Goal: Task Accomplishment & Management: Use online tool/utility

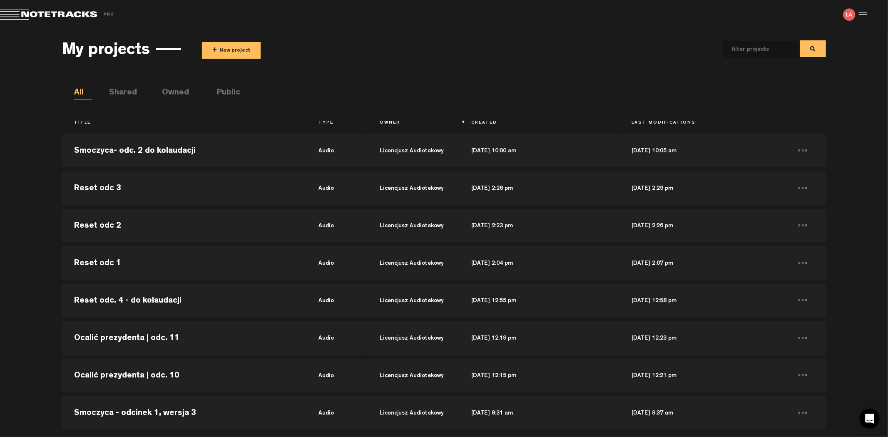
click at [233, 44] on button "+ New project" at bounding box center [231, 50] width 59 height 17
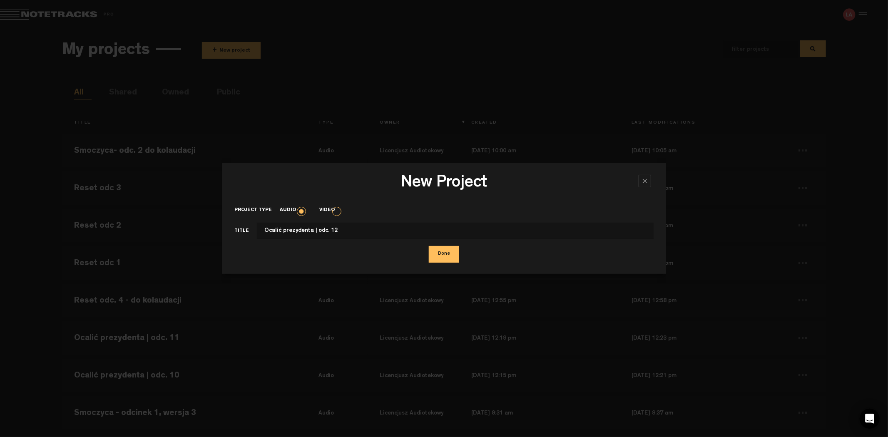
type input "Ocalić prezydenta | odc. 12"
click at [429, 246] on button "Done" at bounding box center [444, 254] width 30 height 17
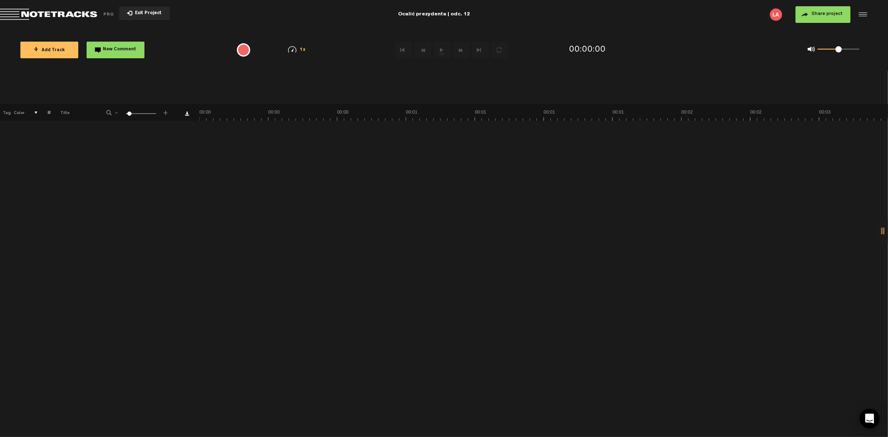
click at [36, 50] on span "+" at bounding box center [36, 50] width 5 height 7
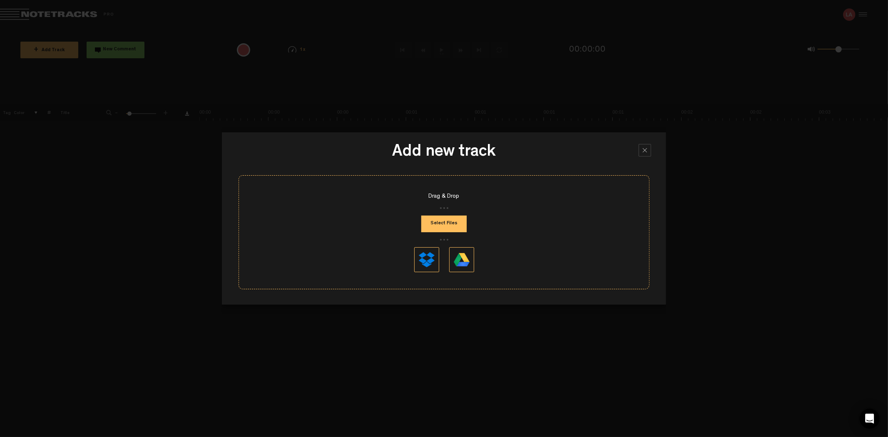
click at [446, 216] on button "Select Files" at bounding box center [443, 224] width 45 height 17
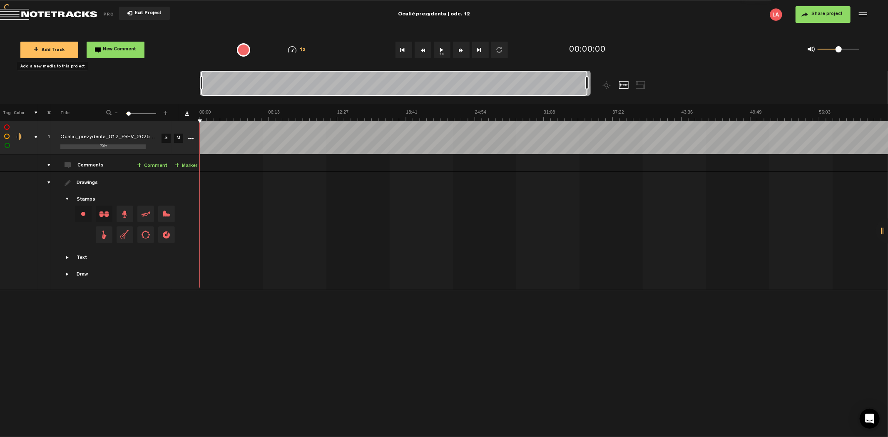
drag, startPoint x: 207, startPoint y: 80, endPoint x: 714, endPoint y: 74, distance: 506.9
click at [714, 74] on nt-zoom-navigation-bar at bounding box center [444, 87] width 888 height 33
click at [146, 13] on span "Exit Project" at bounding box center [146, 13] width 29 height 5
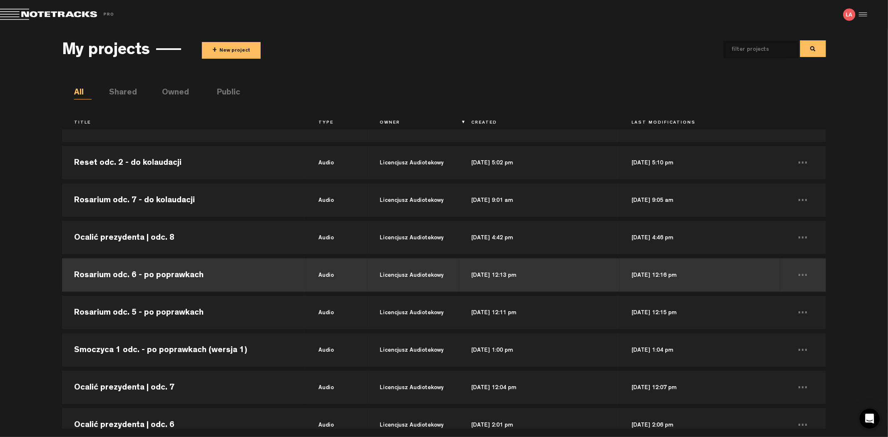
scroll to position [555, 0]
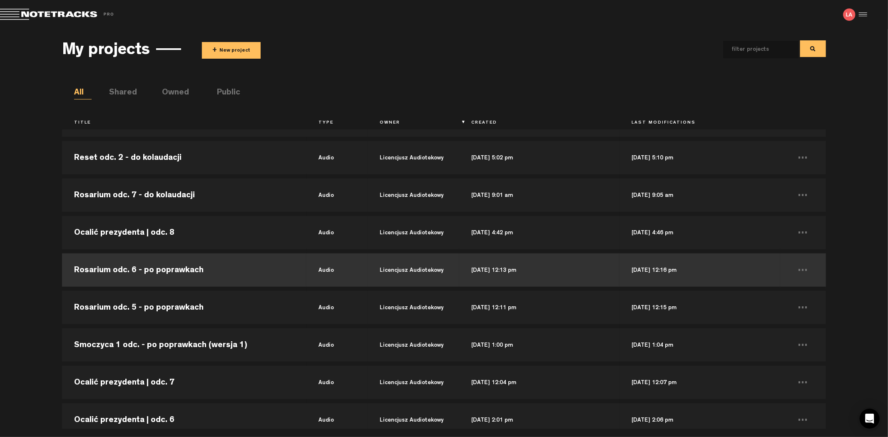
click at [184, 268] on td "Rosarium odc. 6 - po poprawkach" at bounding box center [184, 269] width 244 height 37
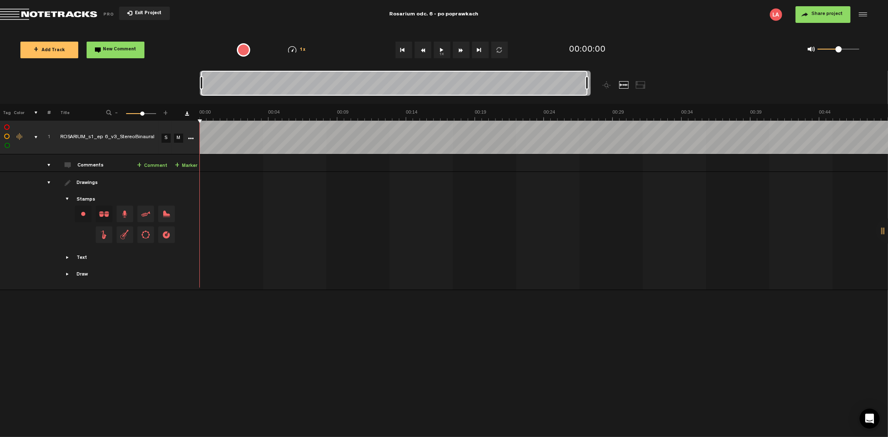
drag, startPoint x: 208, startPoint y: 84, endPoint x: 672, endPoint y: 84, distance: 464.4
click at [672, 84] on div at bounding box center [444, 87] width 488 height 33
click at [157, 13] on span "Exit Project" at bounding box center [146, 13] width 29 height 5
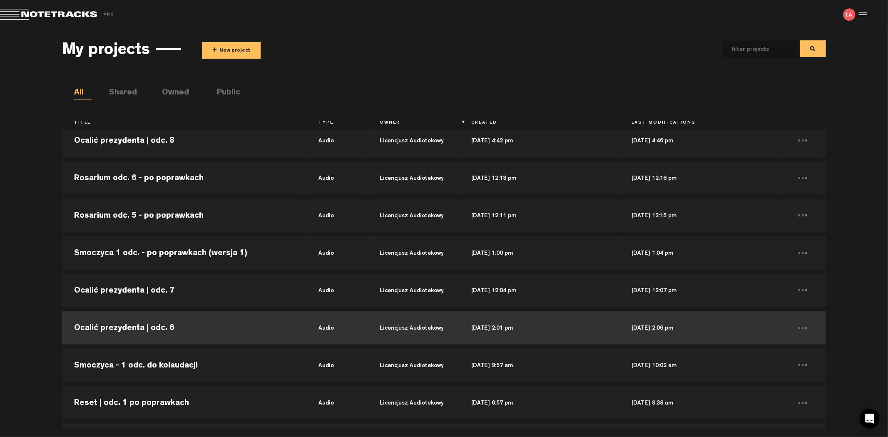
scroll to position [647, 0]
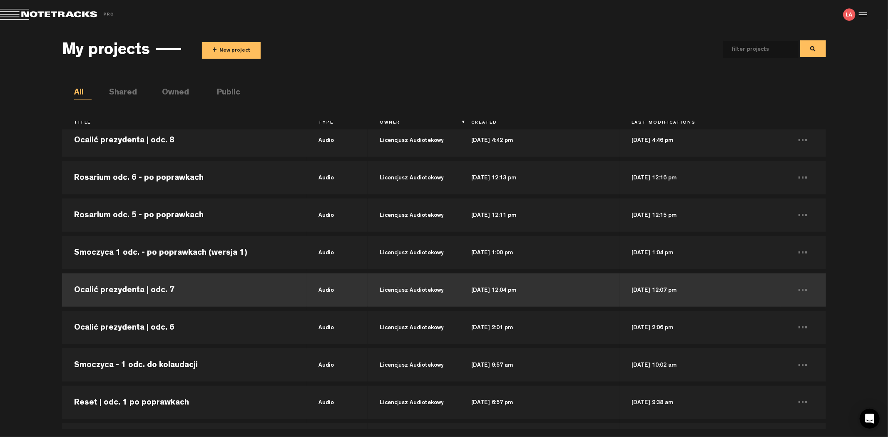
click at [189, 288] on td "Ocalić prezydenta | odc. 7" at bounding box center [184, 289] width 244 height 37
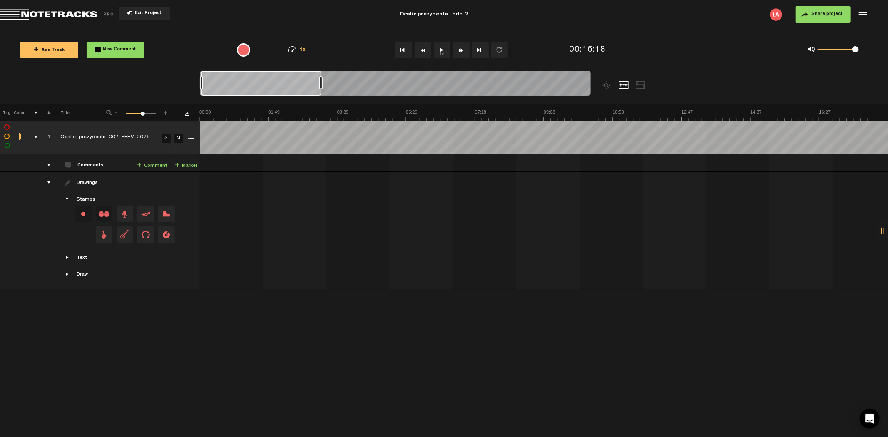
drag, startPoint x: 314, startPoint y: 83, endPoint x: 121, endPoint y: 84, distance: 193.1
click at [121, 84] on nt-zoom-navigation-bar at bounding box center [444, 87] width 888 height 33
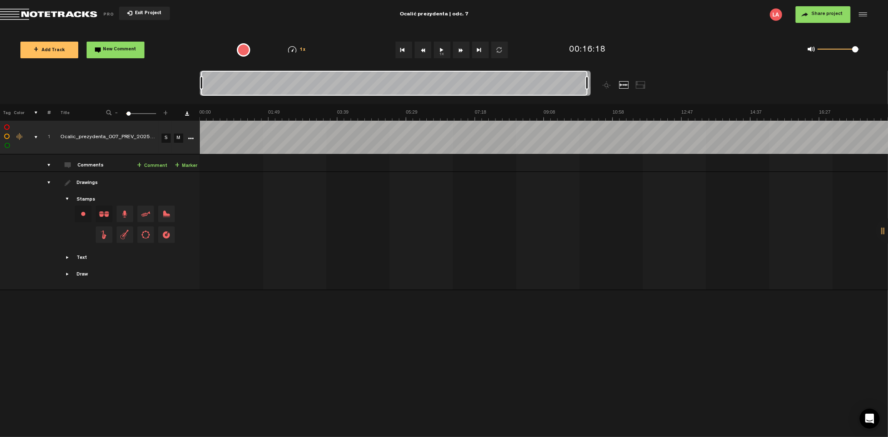
drag, startPoint x: 320, startPoint y: 86, endPoint x: 675, endPoint y: 84, distance: 355.0
click at [675, 84] on div at bounding box center [444, 87] width 488 height 33
click at [144, 11] on span "Exit Project" at bounding box center [146, 13] width 29 height 5
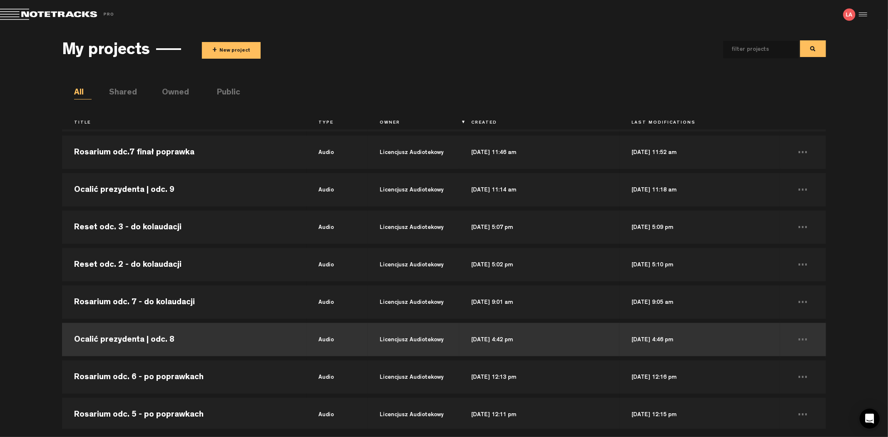
scroll to position [462, 0]
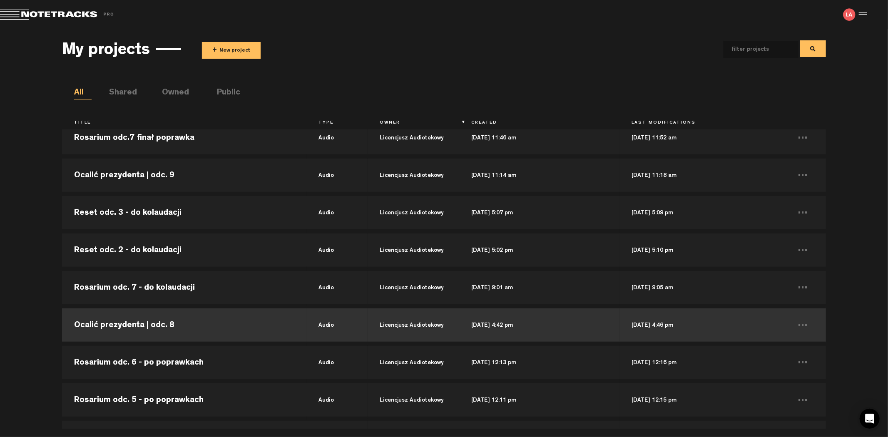
click at [269, 319] on td "Ocalić prezydenta | odc. 8" at bounding box center [184, 324] width 244 height 37
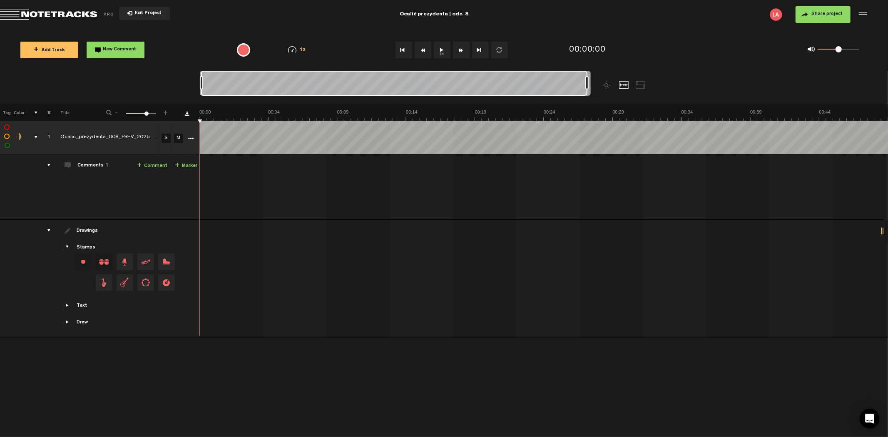
drag, startPoint x: 206, startPoint y: 84, endPoint x: 700, endPoint y: 78, distance: 494.0
click at [700, 78] on nt-zoom-navigation-bar at bounding box center [444, 87] width 888 height 33
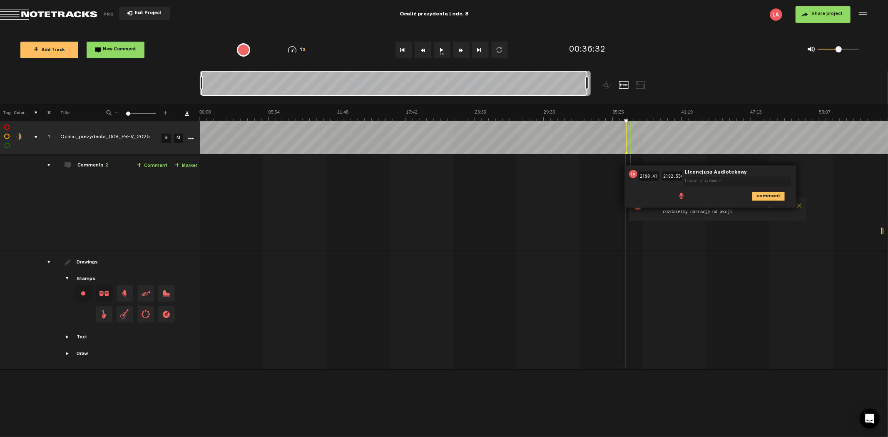
click at [440, 52] on button "1x" at bounding box center [442, 50] width 17 height 17
click at [458, 48] on button "Fast Forward" at bounding box center [461, 50] width 17 height 17
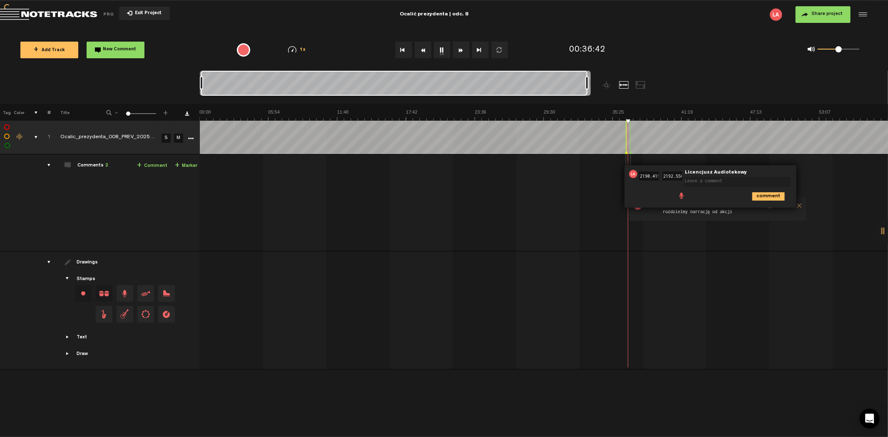
click at [458, 48] on button "Fast Forward" at bounding box center [461, 50] width 17 height 17
drag, startPoint x: 683, startPoint y: 181, endPoint x: 697, endPoint y: 181, distance: 13.7
click at [684, 181] on div "36:30 2190.415 - 36:32 2192.556 • Licencjusz Audiotekowy: "" Licencjusz Audiote…" at bounding box center [710, 186] width 172 height 42
click at [698, 181] on textarea at bounding box center [737, 182] width 107 height 10
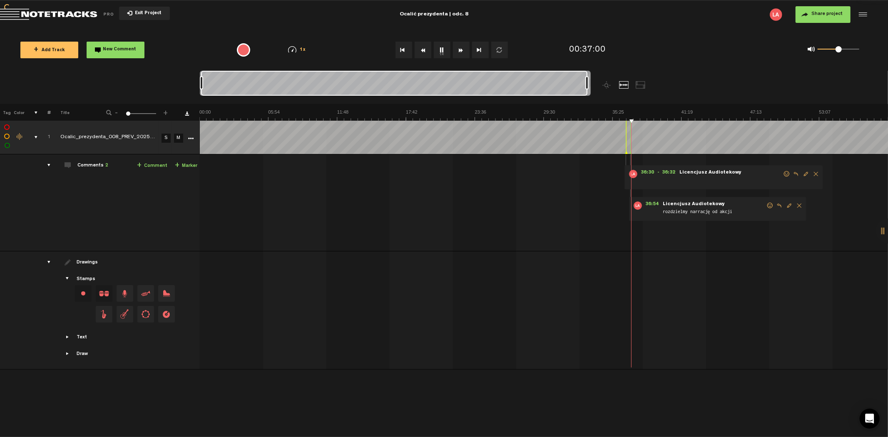
click at [881, 229] on div at bounding box center [888, 230] width 25 height 25
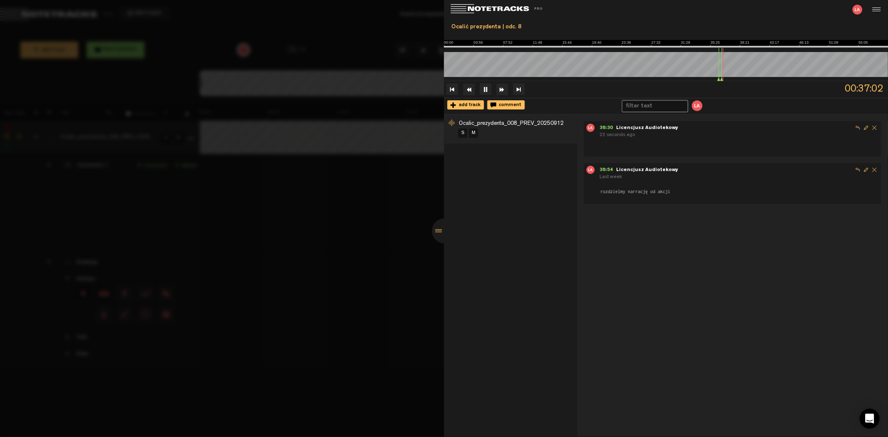
click at [871, 126] on span "Delete comment" at bounding box center [874, 128] width 8 height 8
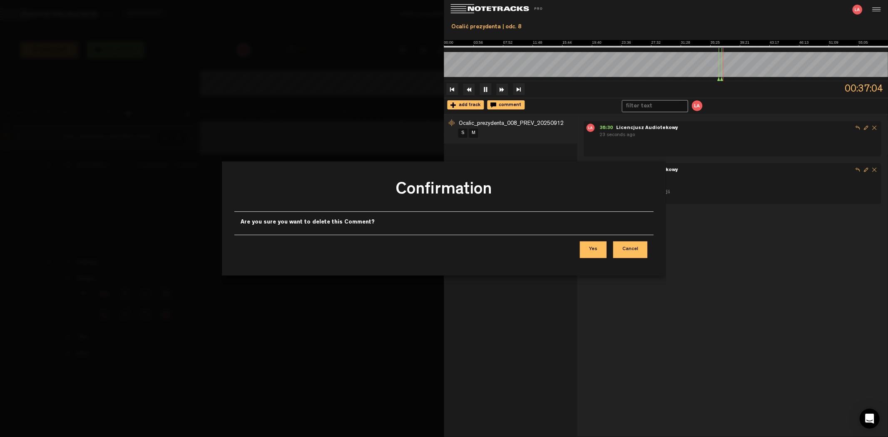
click at [627, 250] on button "Cancel" at bounding box center [630, 249] width 34 height 17
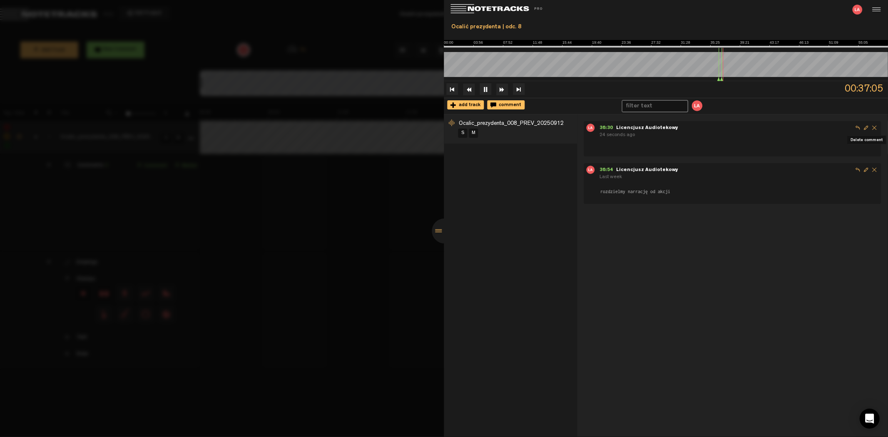
click at [870, 128] on span "Delete comment" at bounding box center [874, 128] width 8 height 8
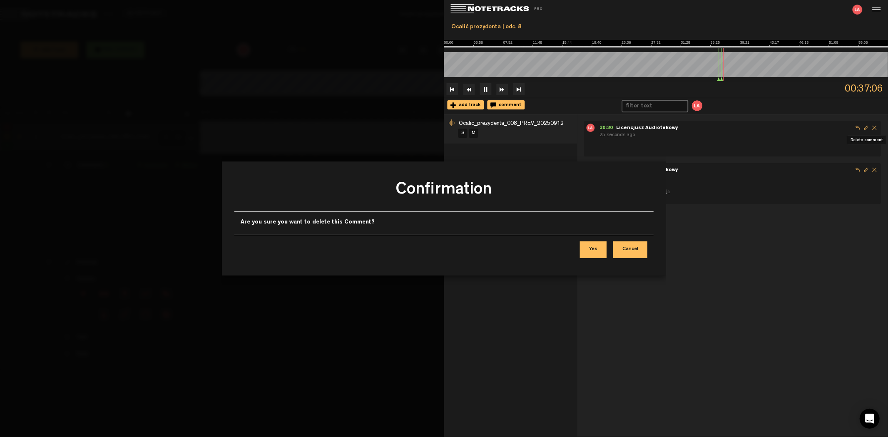
click at [598, 240] on div "Yes Cancel" at bounding box center [443, 250] width 419 height 30
click at [600, 248] on button "Yes" at bounding box center [593, 249] width 27 height 17
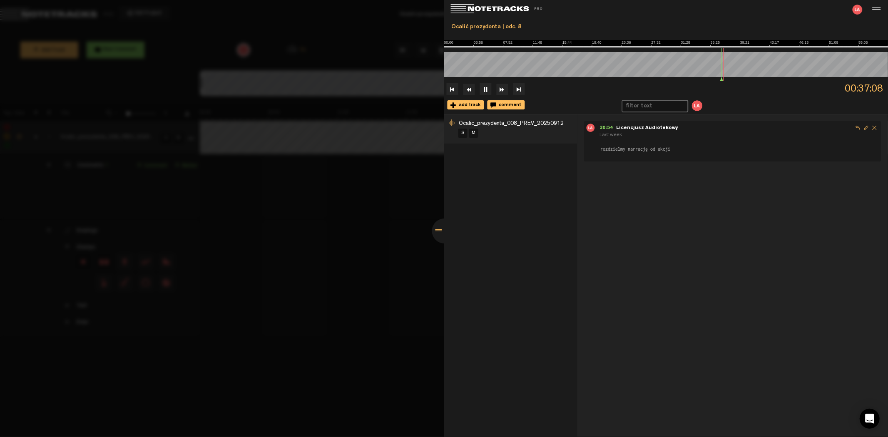
click at [365, 265] on div at bounding box center [444, 218] width 888 height 437
click at [438, 231] on div at bounding box center [444, 230] width 25 height 25
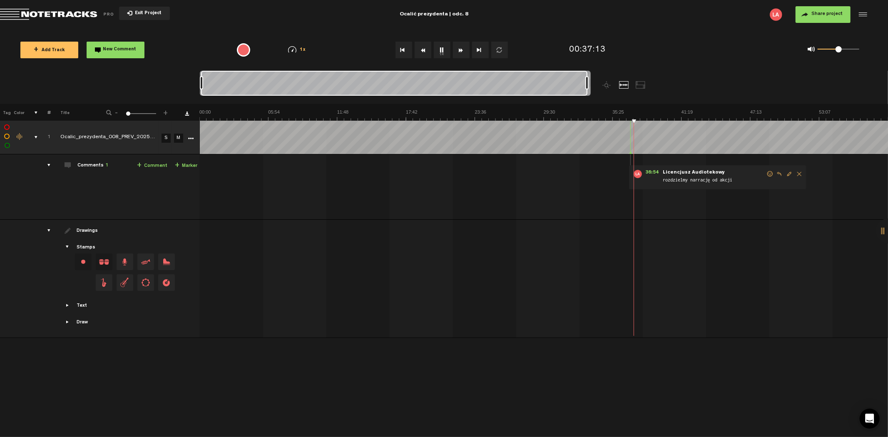
click at [441, 46] on button "1x" at bounding box center [442, 50] width 17 height 17
click at [884, 232] on div at bounding box center [888, 230] width 25 height 25
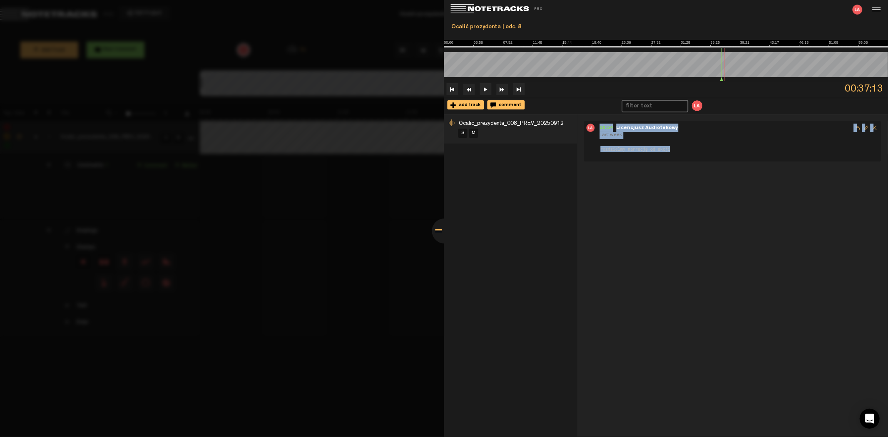
drag, startPoint x: 598, startPoint y: 126, endPoint x: 693, endPoint y: 153, distance: 98.5
click at [693, 153] on ul "36:54 - Licencjusz Audiotekowy Last week rozdzielmy narrację od akcji" at bounding box center [732, 141] width 298 height 40
copy div "36:54 - Licencjusz Audiotekowy Last week rozdzielmy narrację od akcji"
click at [442, 234] on div at bounding box center [444, 230] width 25 height 25
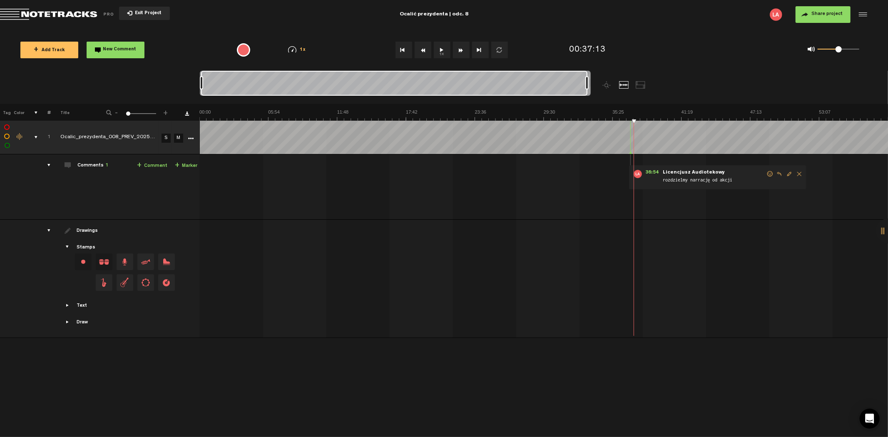
click at [142, 11] on span "Exit Project" at bounding box center [146, 13] width 29 height 5
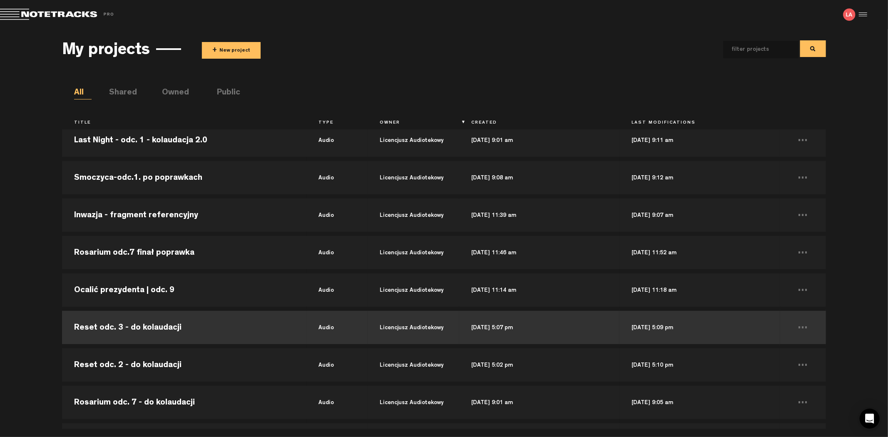
scroll to position [370, 0]
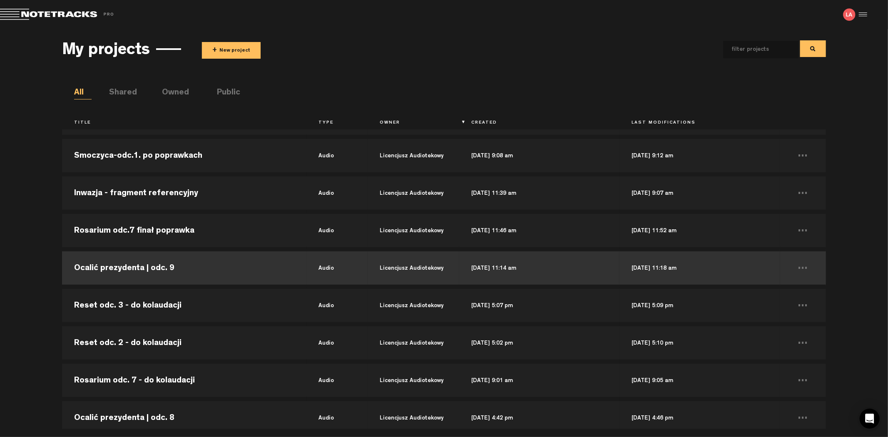
click at [266, 266] on td "Ocalić prezydenta | odc. 9" at bounding box center [184, 267] width 244 height 37
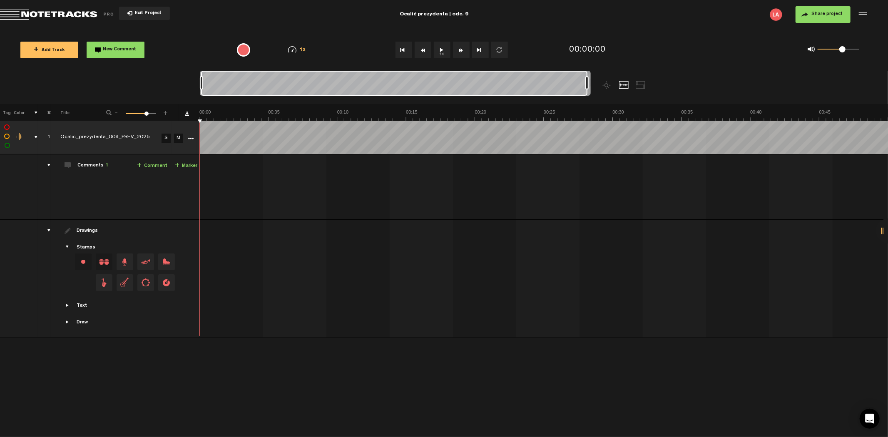
drag, startPoint x: 207, startPoint y: 83, endPoint x: 660, endPoint y: 77, distance: 453.2
click at [660, 77] on div at bounding box center [444, 87] width 488 height 33
click at [887, 226] on div at bounding box center [888, 230] width 25 height 25
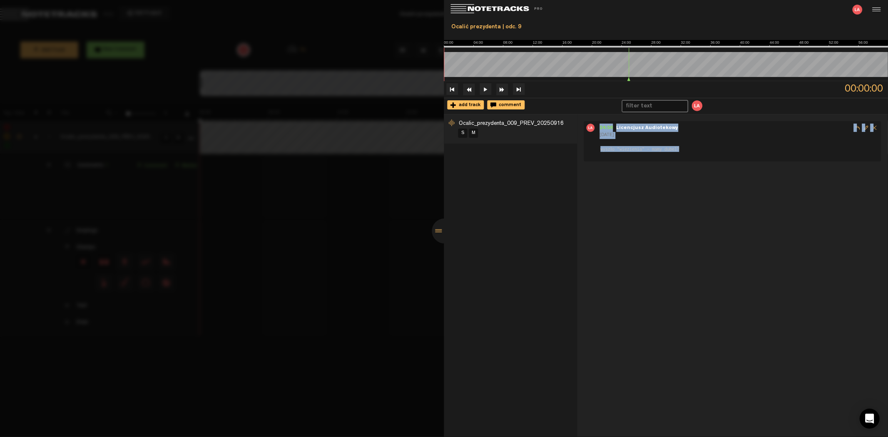
drag, startPoint x: 599, startPoint y: 126, endPoint x: 683, endPoint y: 149, distance: 87.2
click at [683, 149] on div "24:56 - Licencjusz Audiotekowy [DATE] wyszło "wiezienia" - [PERSON_NAME]?" at bounding box center [738, 138] width 279 height 29
copy div "24:56 - Licencjusz Audiotekowy [DATE] wyszło "wiezienia" - [PERSON_NAME]?"
click at [435, 238] on div at bounding box center [444, 230] width 25 height 25
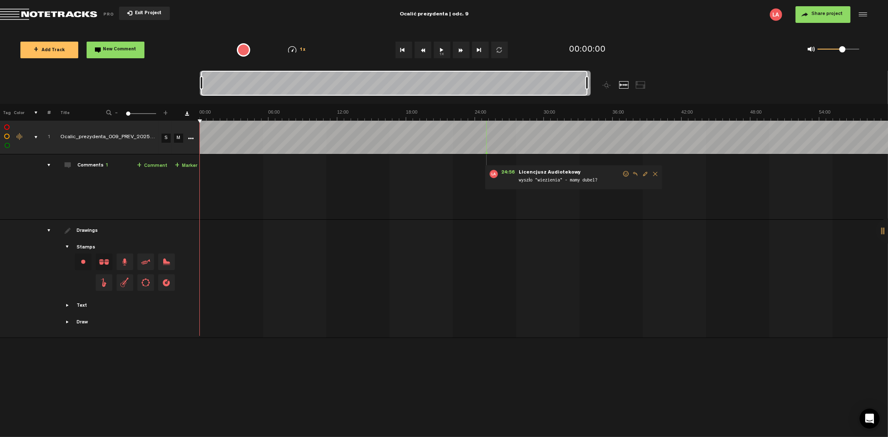
click at [133, 13] on span "Exit Project" at bounding box center [146, 13] width 29 height 5
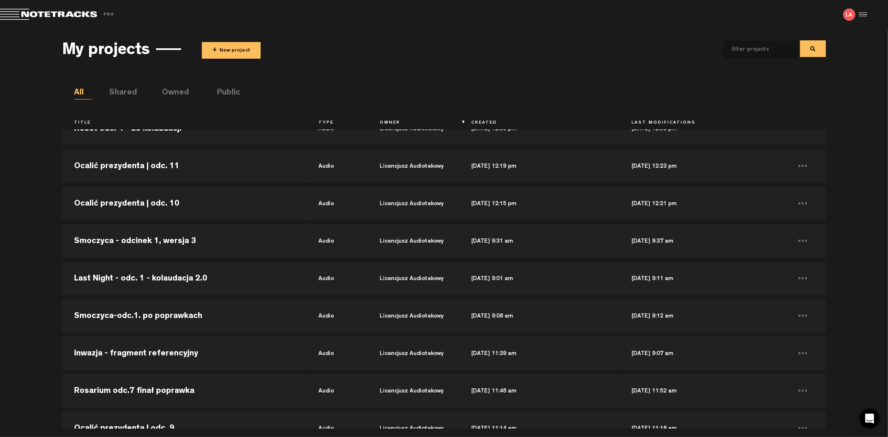
scroll to position [231, 0]
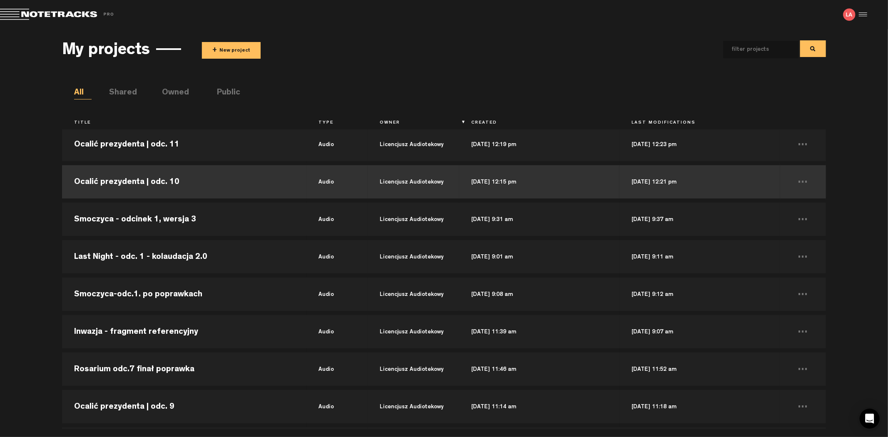
click at [186, 182] on td "Ocalić prezydenta | odc. 10" at bounding box center [184, 181] width 244 height 37
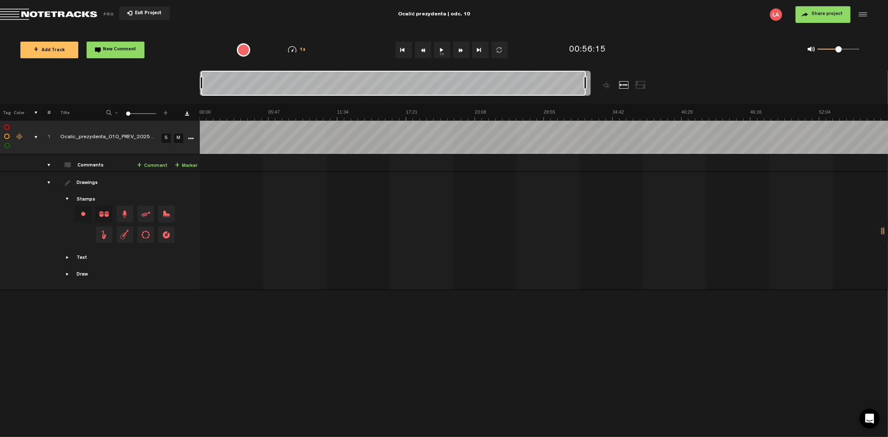
drag, startPoint x: 579, startPoint y: 83, endPoint x: 128, endPoint y: 80, distance: 451.5
click at [128, 80] on nt-zoom-navigation-bar at bounding box center [444, 87] width 888 height 33
drag, startPoint x: 584, startPoint y: 85, endPoint x: 615, endPoint y: 82, distance: 30.9
click at [615, 82] on div at bounding box center [444, 87] width 488 height 33
click at [156, 13] on span "Exit Project" at bounding box center [146, 13] width 29 height 5
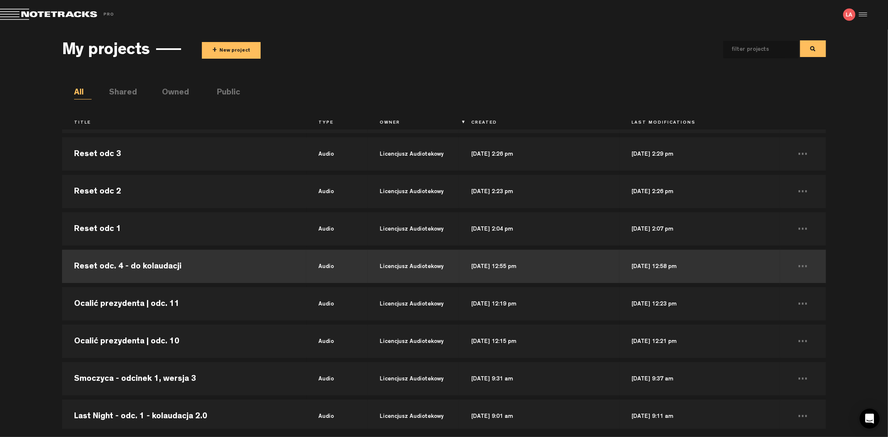
scroll to position [92, 0]
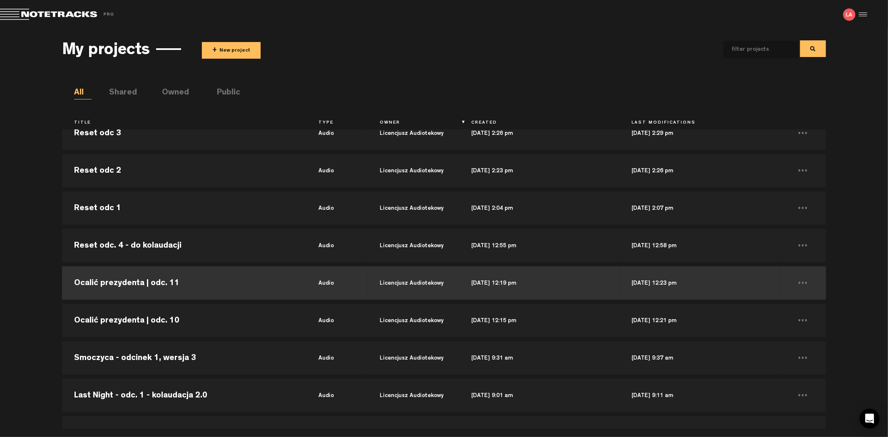
click at [190, 283] on td "Ocalić prezydenta | odc. 11" at bounding box center [184, 282] width 244 height 37
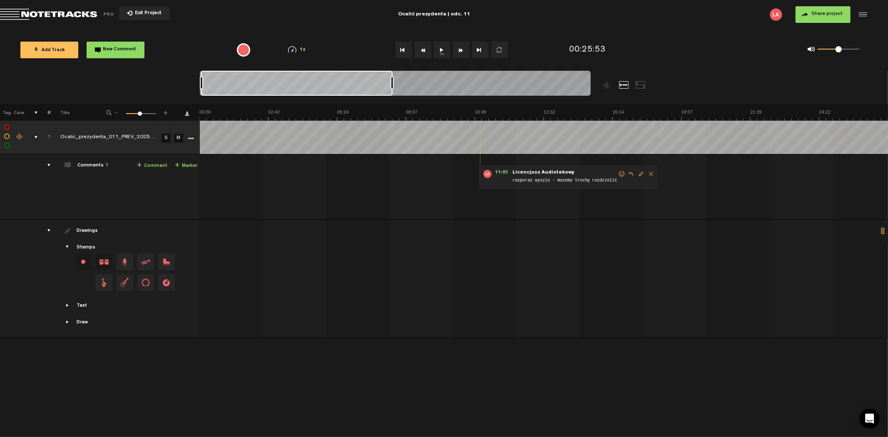
drag, startPoint x: 387, startPoint y: 81, endPoint x: 143, endPoint y: 82, distance: 244.3
click at [143, 82] on nt-zoom-navigation-bar at bounding box center [444, 87] width 888 height 33
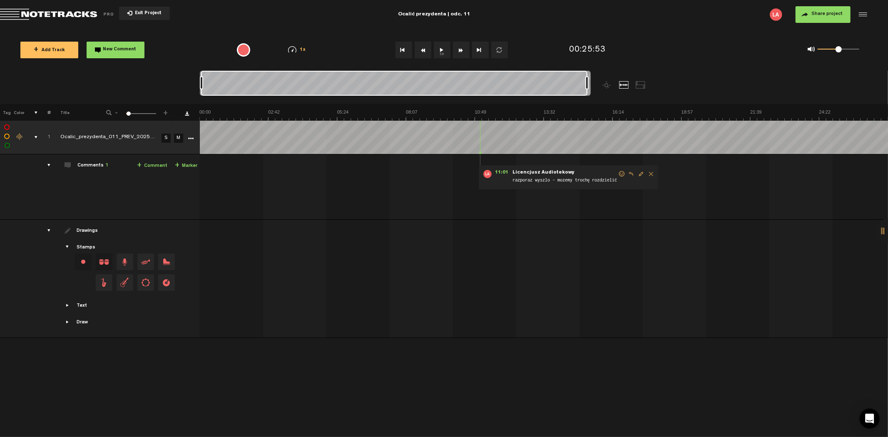
drag, startPoint x: 392, startPoint y: 85, endPoint x: 660, endPoint y: 85, distance: 267.2
click at [660, 85] on div at bounding box center [444, 87] width 488 height 33
click at [883, 230] on div at bounding box center [888, 230] width 25 height 25
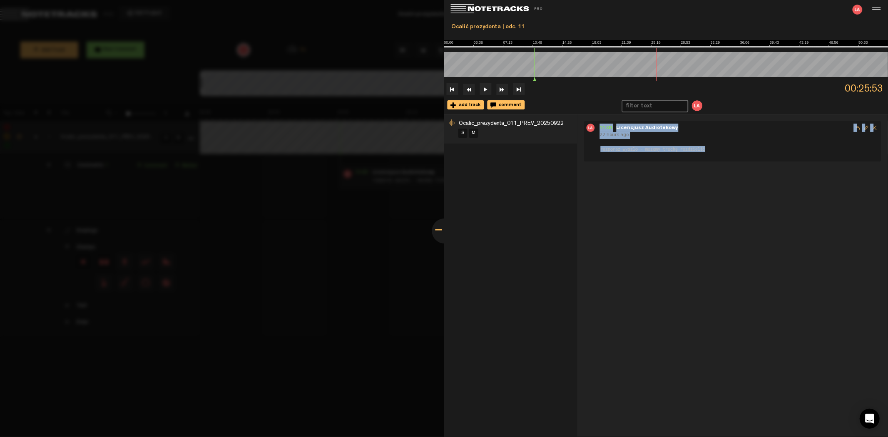
drag, startPoint x: 598, startPoint y: 126, endPoint x: 707, endPoint y: 147, distance: 110.2
click at [707, 147] on nt-track-comment-vertical "11:01 - Licencjusz Audiotekowy 22 hours ago razporaz wyszlo - mozemy trochę roz…" at bounding box center [732, 138] width 293 height 29
copy div "11:01 - Licencjusz Audiotekowy 22 hours ago razporaz wyszlo - mozemy trochę roz…"
click at [439, 224] on div at bounding box center [444, 230] width 25 height 25
